Goal: Task Accomplishment & Management: Use online tool/utility

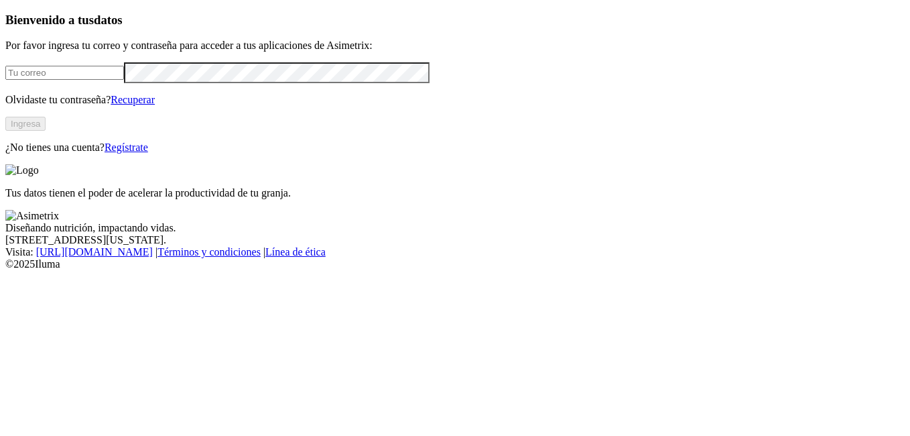
type input "[EMAIL_ADDRESS][PERSON_NAME][DOMAIN_NAME]"
click at [46, 131] on button "Ingresa" at bounding box center [25, 124] width 40 height 14
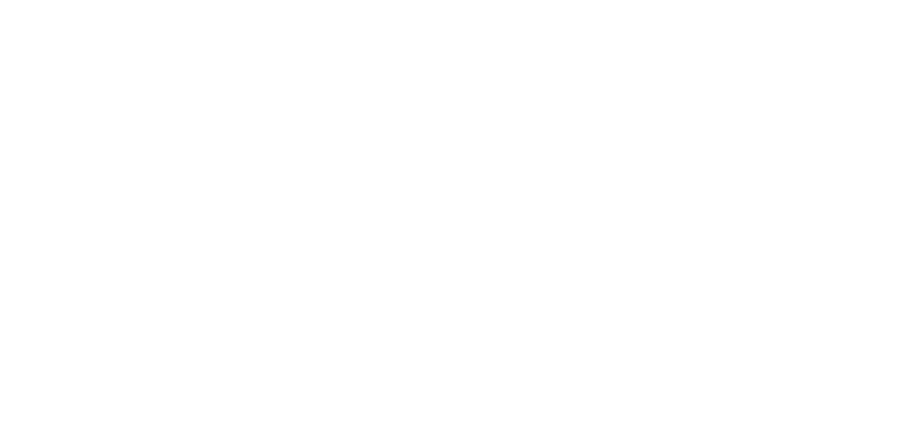
click at [29, 253] on icon at bounding box center [26, 274] width 42 height 42
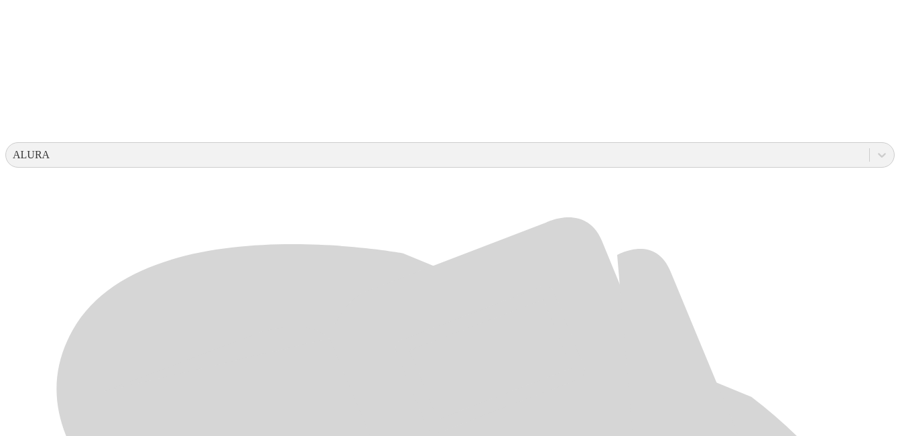
scroll to position [536, 0]
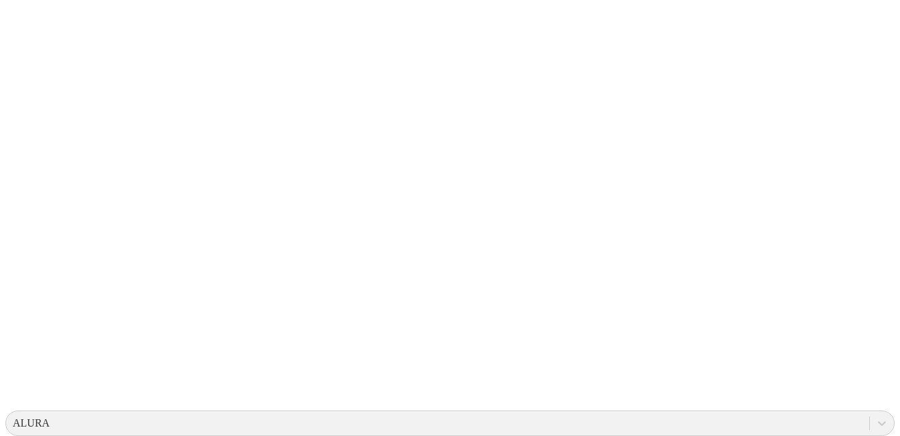
scroll to position [0, 0]
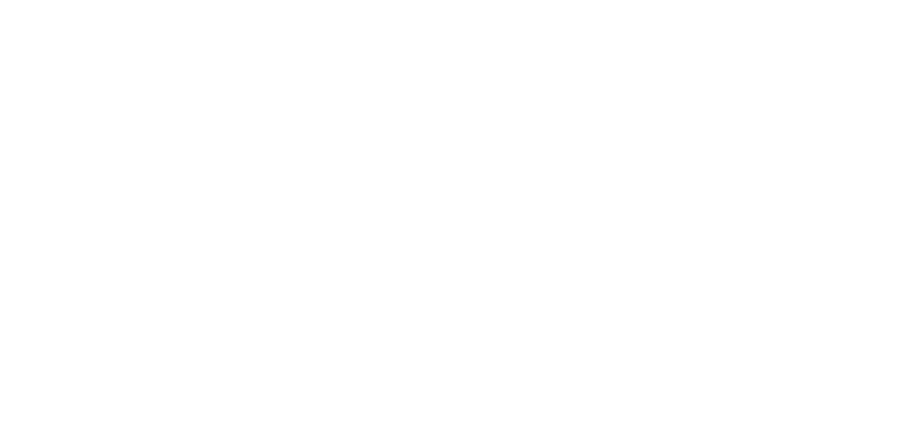
click at [21, 30] on icon at bounding box center [26, 273] width 42 height 536
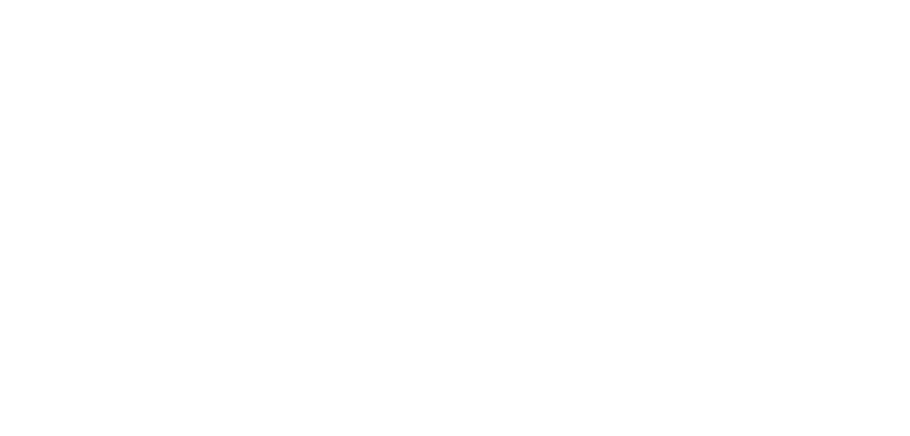
click at [12, 17] on icon at bounding box center [26, 273] width 42 height 536
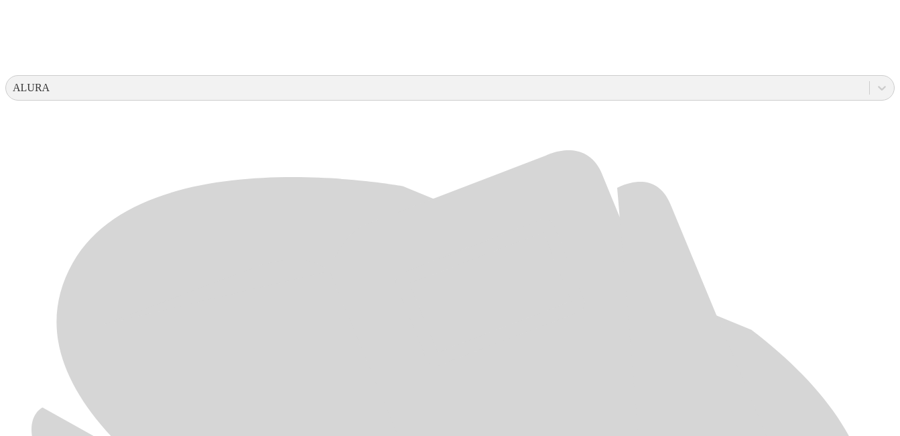
scroll to position [723, 0]
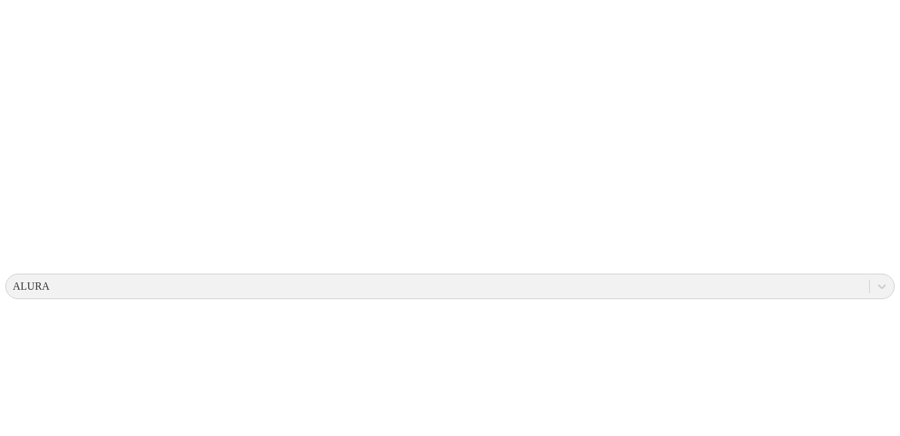
scroll to position [0, 0]
